Goal: Check status: Check status

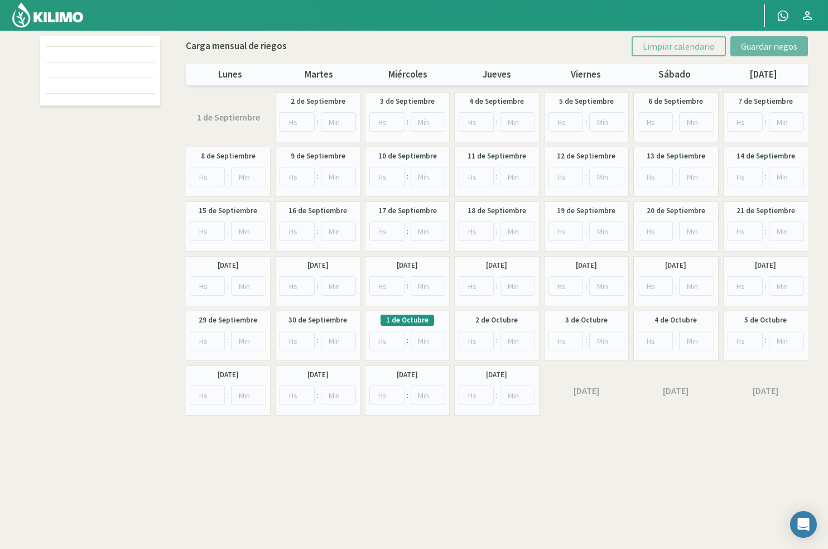
click at [241, 515] on div "Carga mensual [PERSON_NAME] Limpiar calendario Guardar riegos [DATE] [DATE] [DA…" at bounding box center [414, 304] width 759 height 549
